Goal: Task Accomplishment & Management: Manage account settings

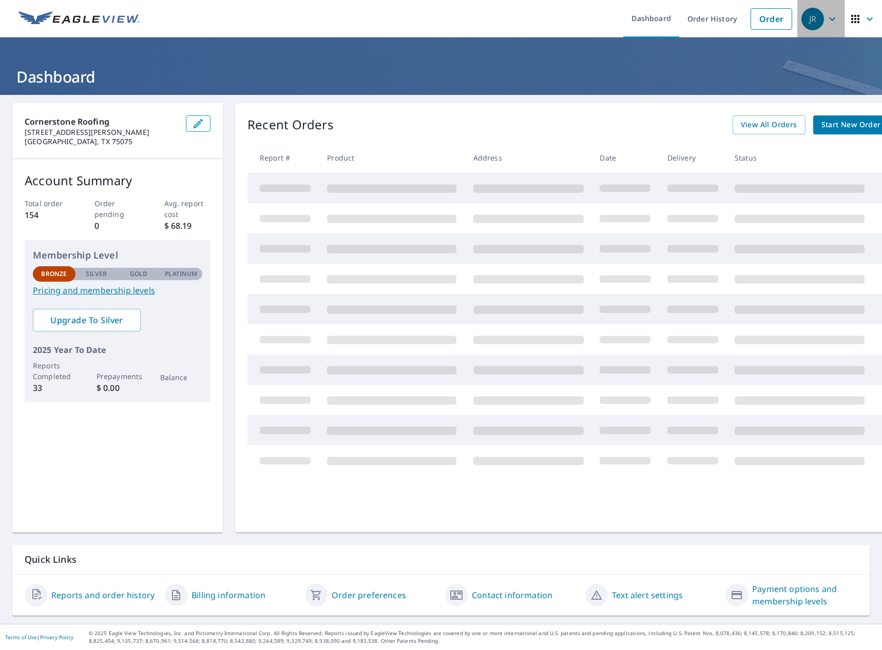
click at [826, 15] on icon "button" at bounding box center [832, 19] width 12 height 12
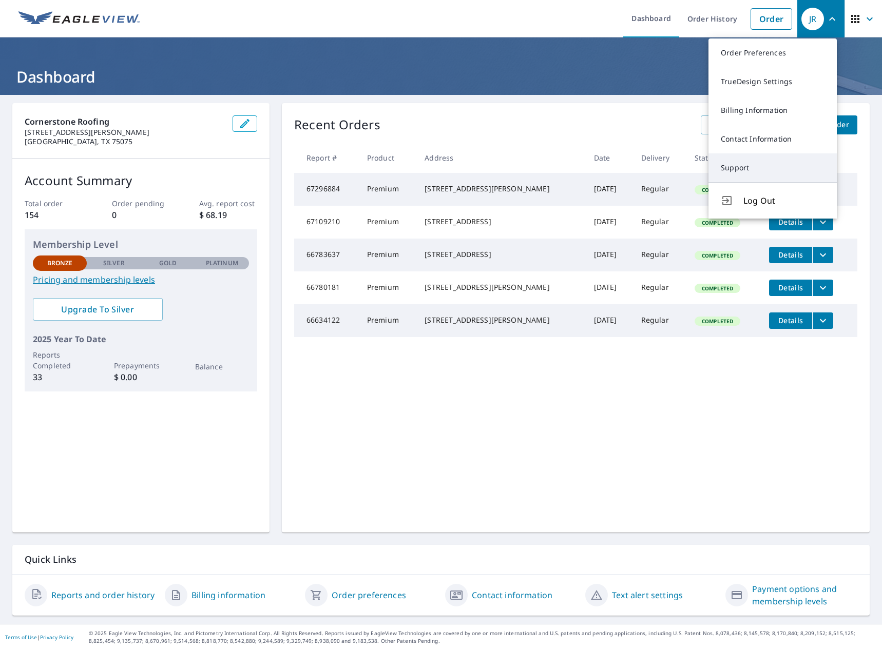
click at [754, 164] on link "Support" at bounding box center [772, 167] width 128 height 29
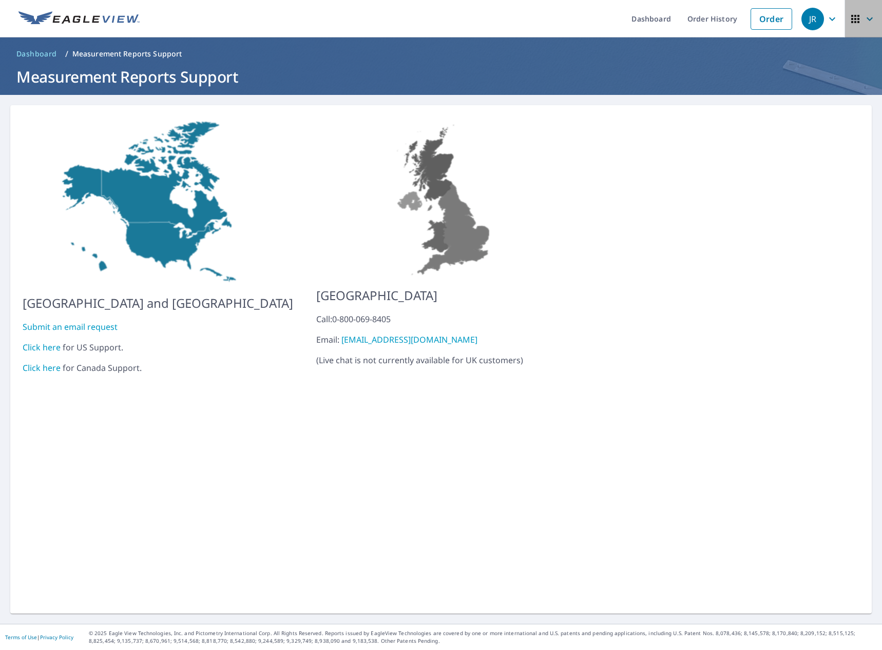
click at [863, 21] on icon "button" at bounding box center [869, 19] width 12 height 12
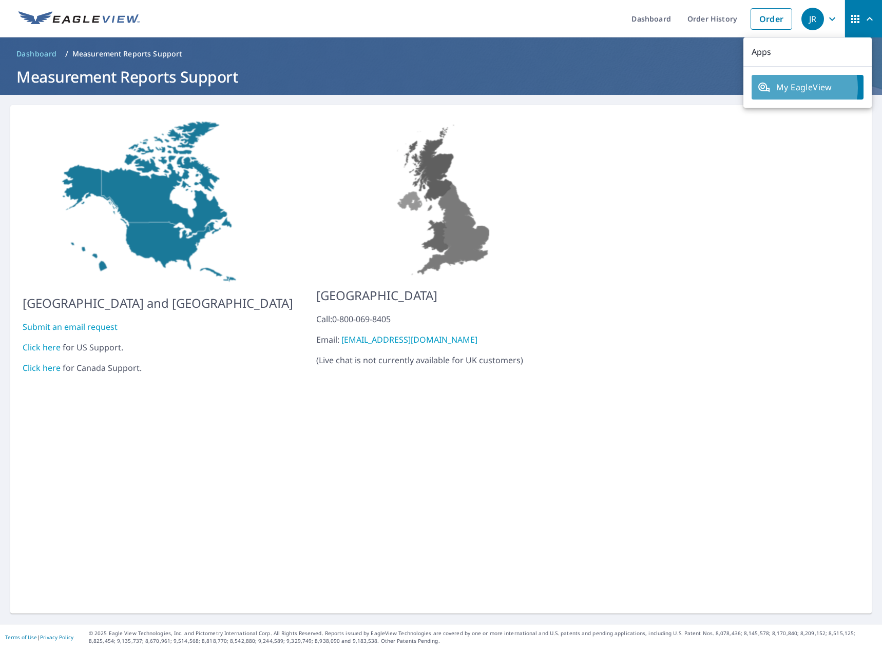
click at [789, 88] on span "My EagleView" at bounding box center [808, 87] width 100 height 12
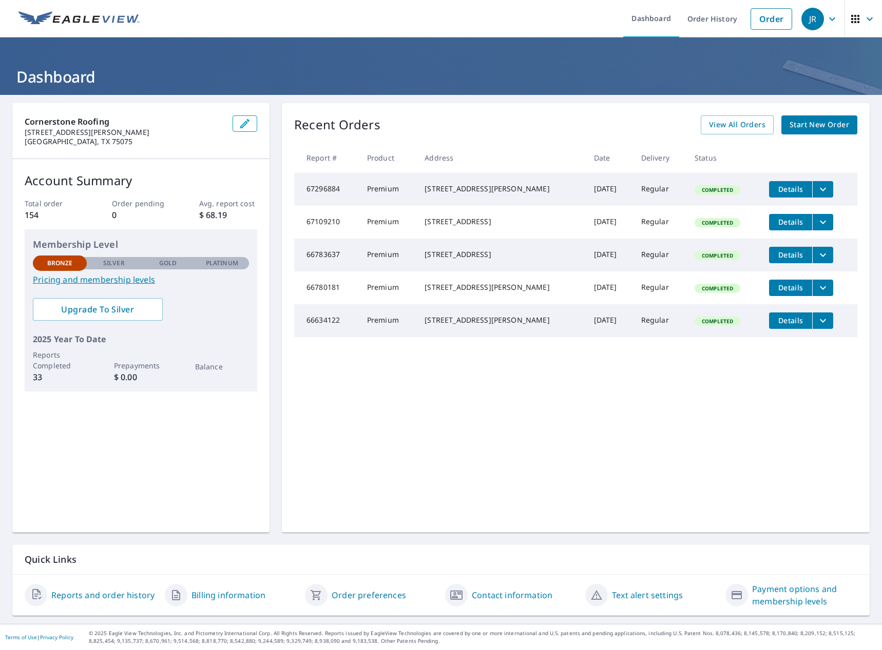
click at [785, 598] on link "Payment options and membership levels" at bounding box center [804, 595] width 105 height 25
click at [499, 603] on div "Contact information" at bounding box center [511, 595] width 132 height 25
click at [518, 594] on link "Contact information" at bounding box center [512, 595] width 81 height 12
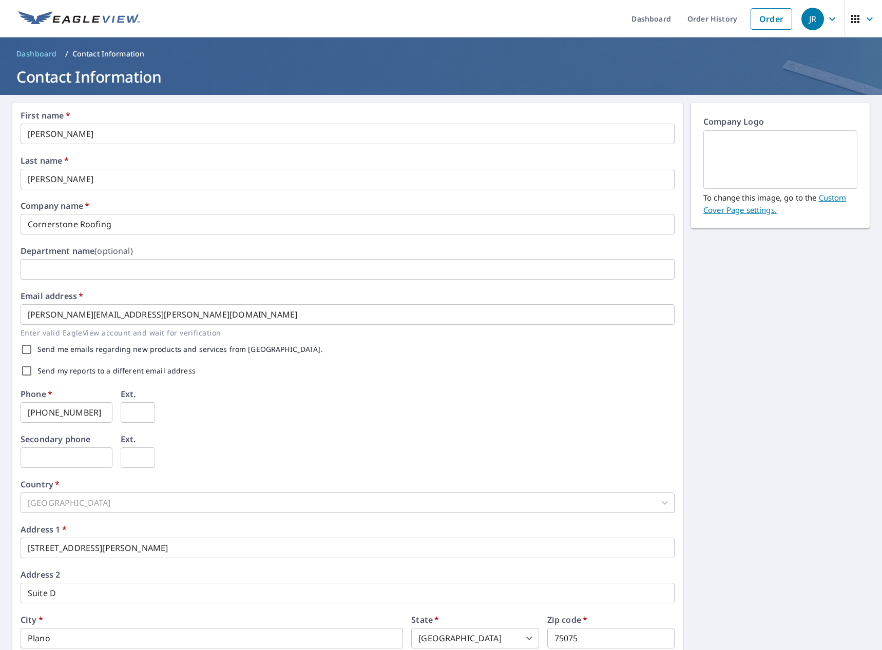
click at [818, 17] on span "JR" at bounding box center [820, 19] width 39 height 25
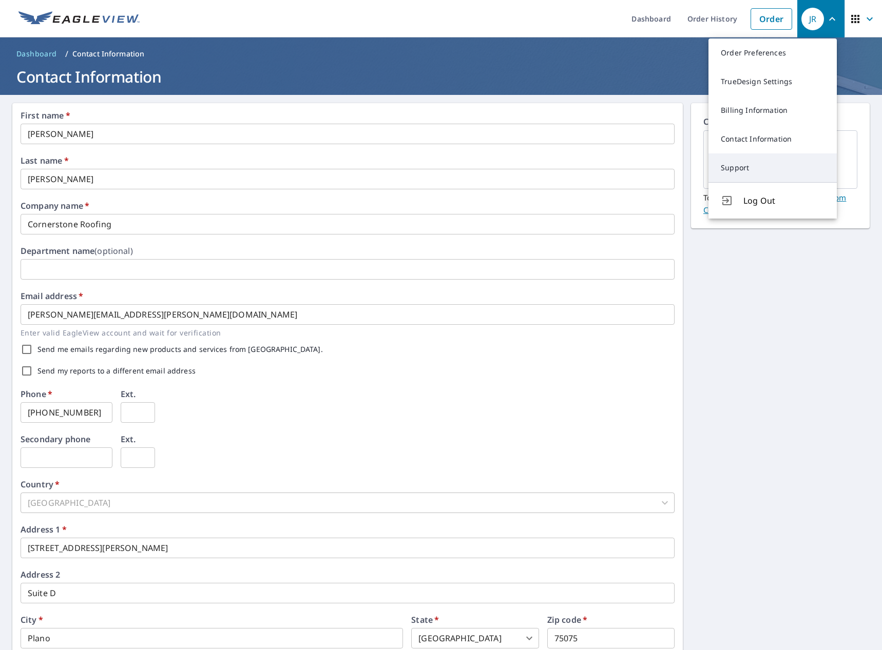
click at [743, 165] on link "Support" at bounding box center [772, 167] width 128 height 29
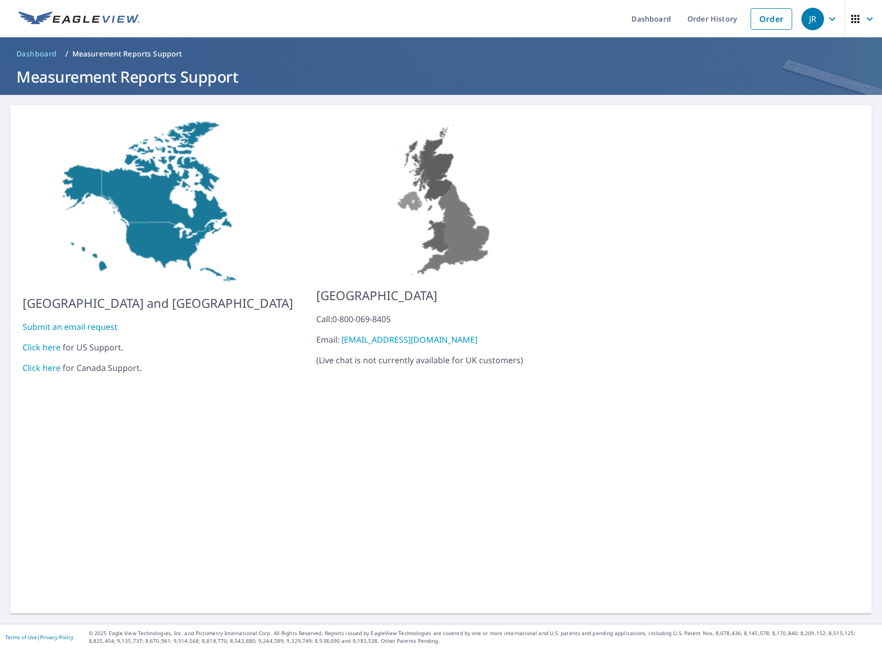
click at [46, 344] on link "Click here" at bounding box center [42, 347] width 38 height 11
click at [632, 18] on link "Dashboard" at bounding box center [651, 18] width 56 height 37
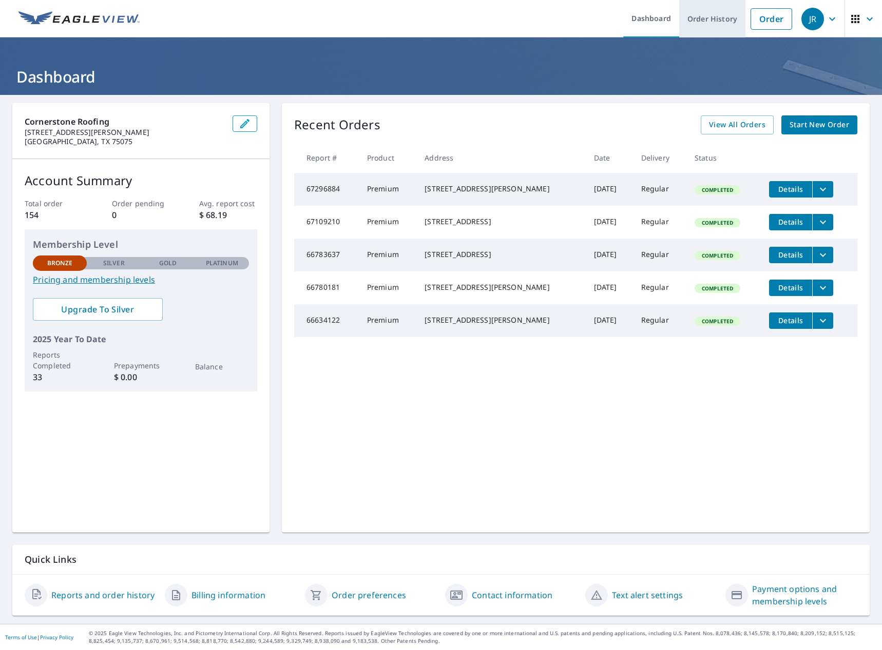
click at [717, 23] on link "Order History" at bounding box center [712, 18] width 66 height 37
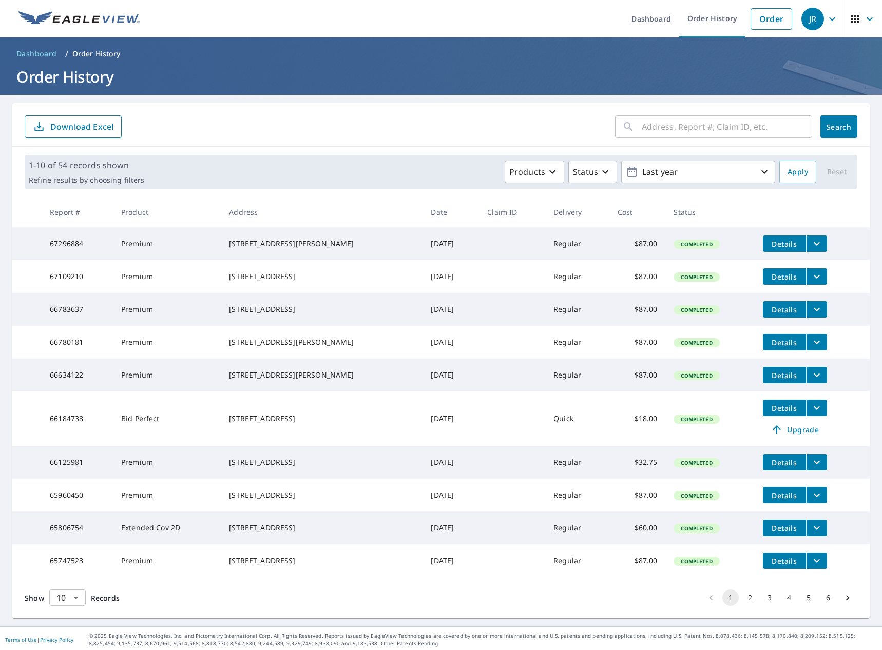
click at [73, 633] on body "JR JR Dashboard Order History Order JR Dashboard / Order History Order History …" at bounding box center [441, 325] width 882 height 650
click at [71, 629] on li "100" at bounding box center [67, 629] width 36 height 18
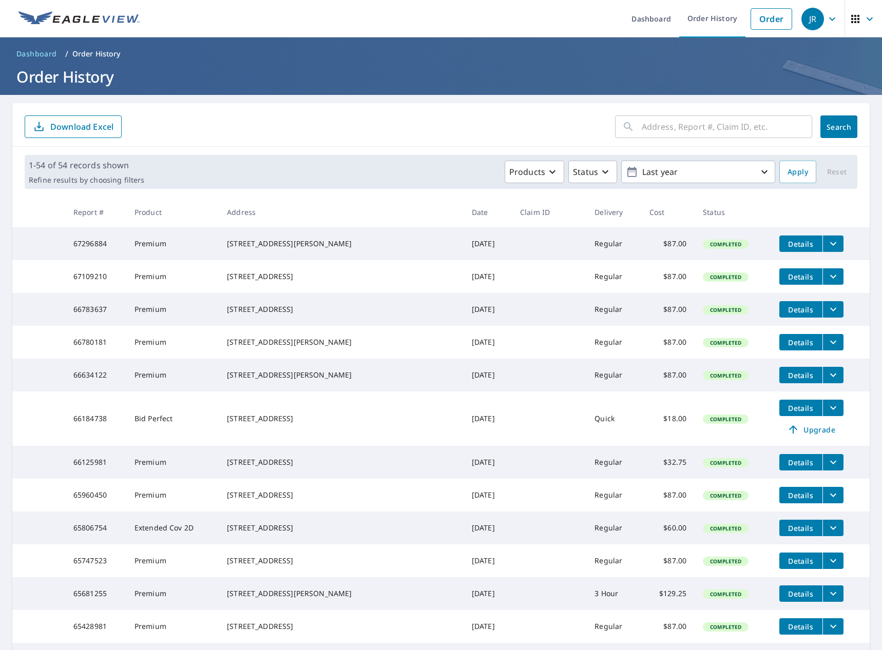
click at [809, 19] on div "JR" at bounding box center [812, 19] width 23 height 23
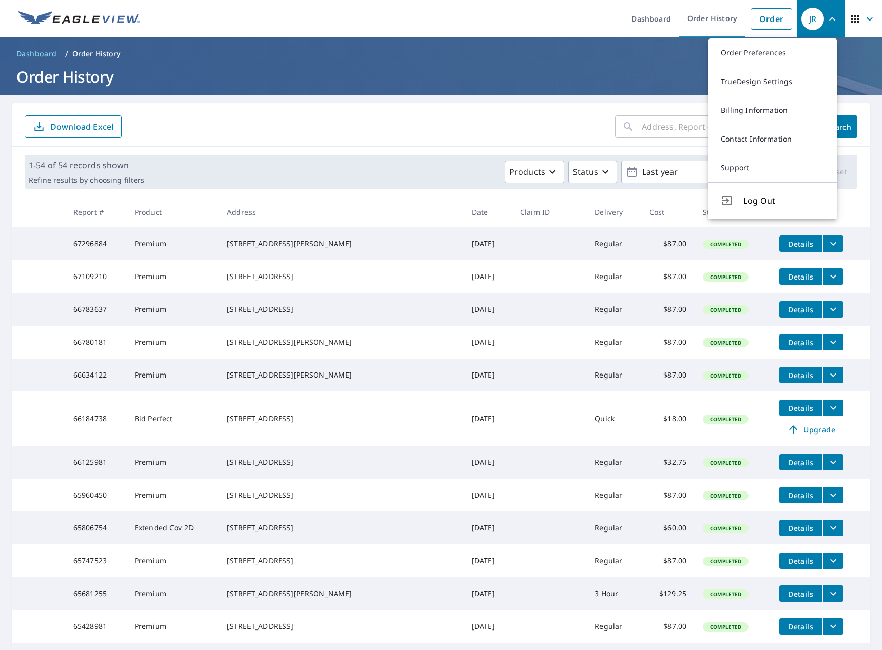
click at [752, 203] on span "Log Out" at bounding box center [783, 201] width 81 height 12
